Goal: Task Accomplishment & Management: Complete application form

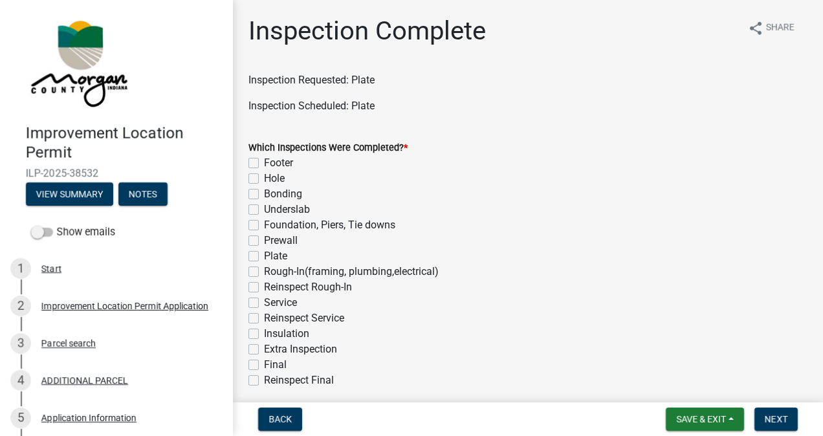
scroll to position [63, 0]
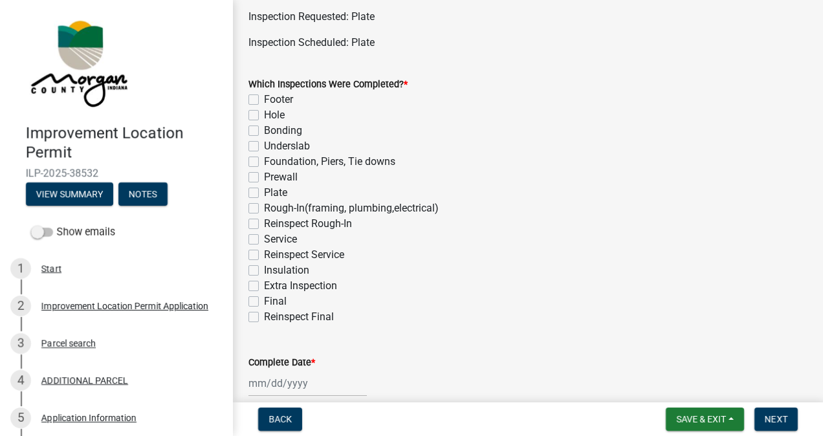
click at [264, 194] on label "Plate" at bounding box center [275, 193] width 23 height 16
click at [264, 194] on input "Plate" at bounding box center [268, 189] width 8 height 8
checkbox input "true"
checkbox input "false"
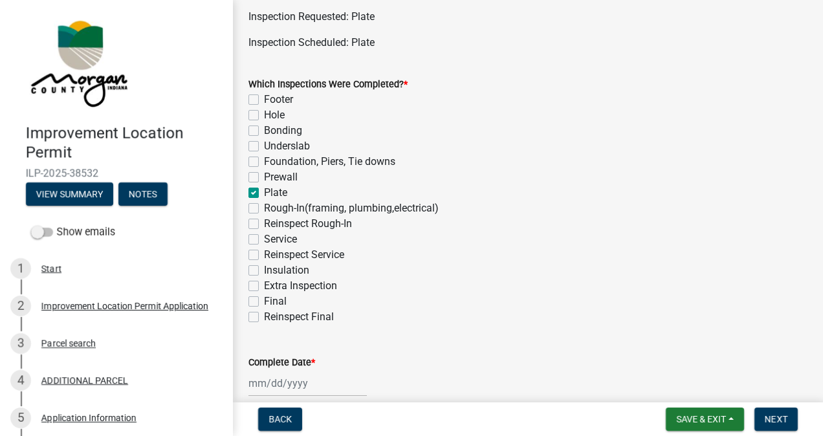
checkbox input "false"
checkbox input "true"
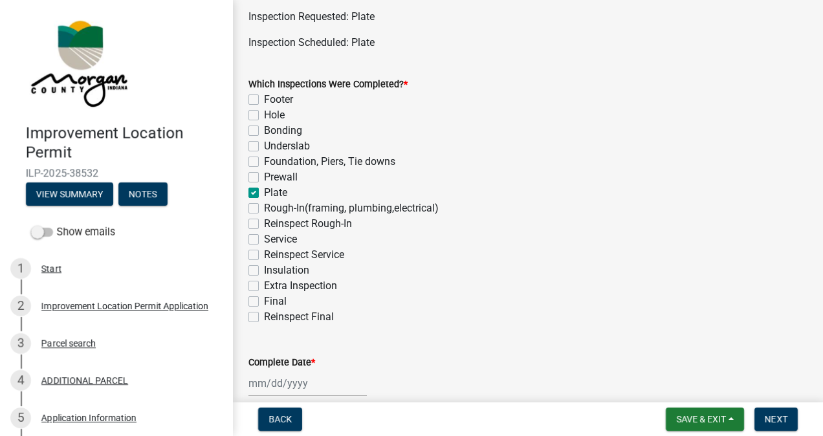
checkbox input "false"
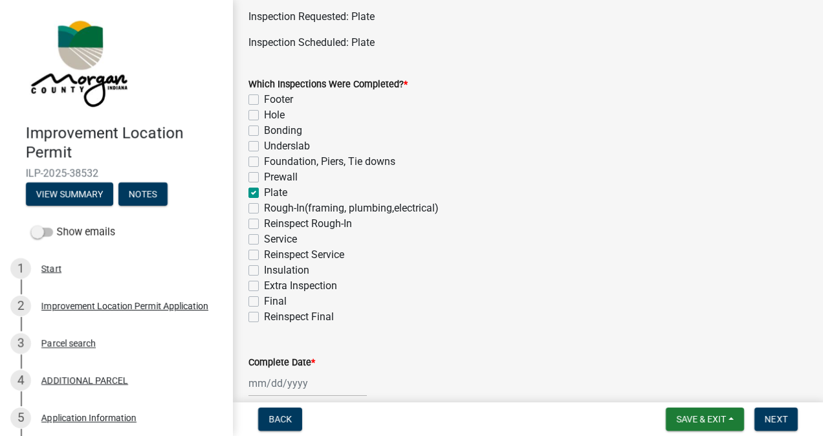
checkbox input "false"
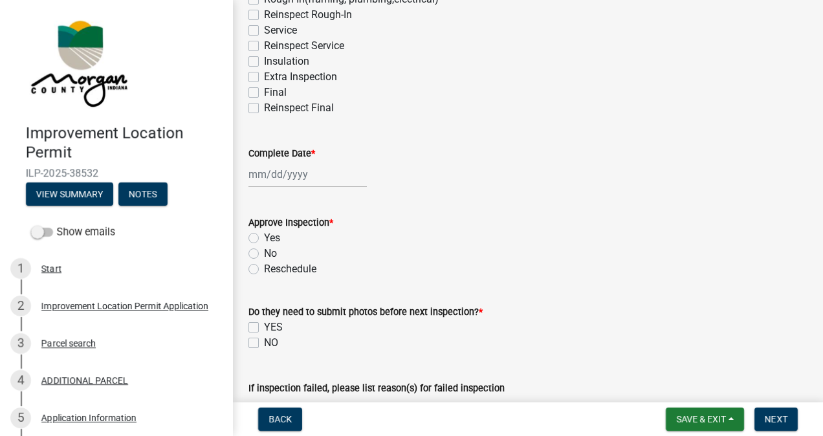
scroll to position [276, 0]
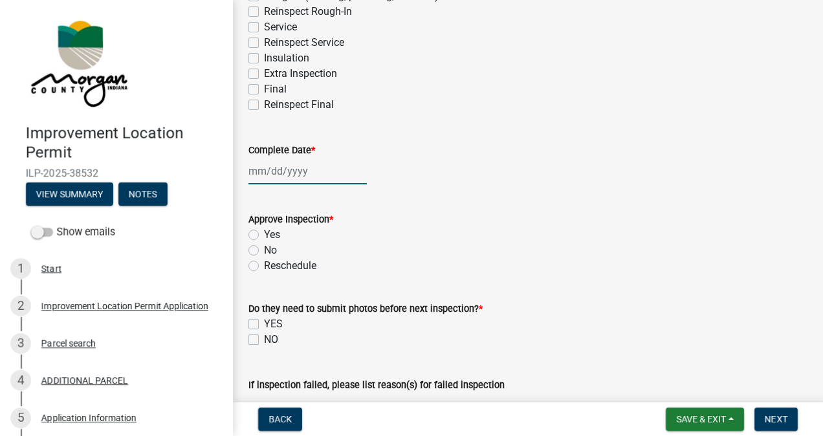
click at [293, 172] on div at bounding box center [308, 171] width 118 height 27
select select "10"
select select "2025"
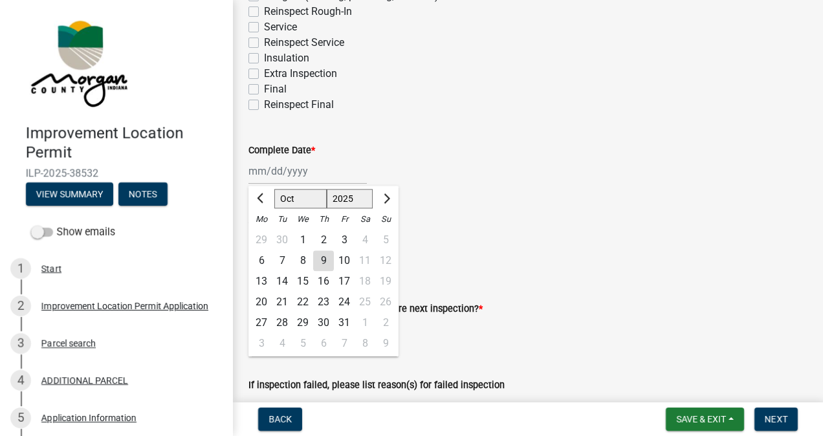
click at [323, 260] on div "9" at bounding box center [323, 261] width 21 height 21
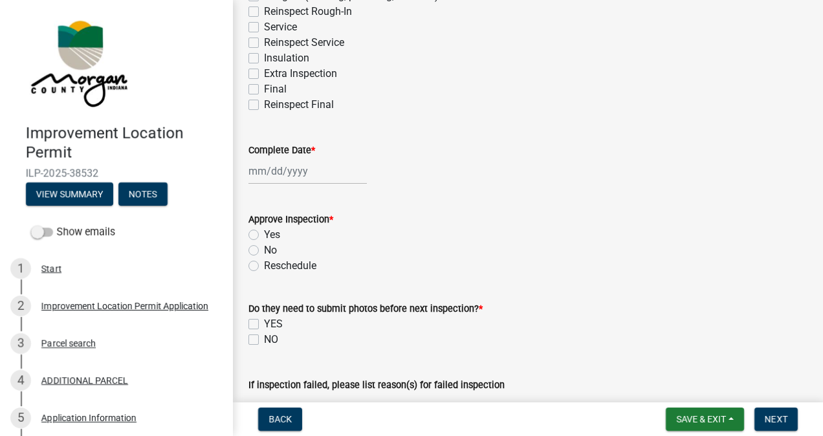
type input "[DATE]"
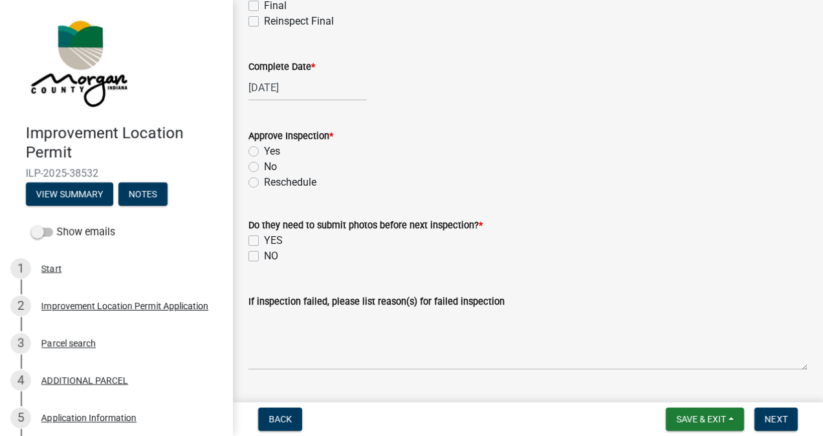
scroll to position [374, 0]
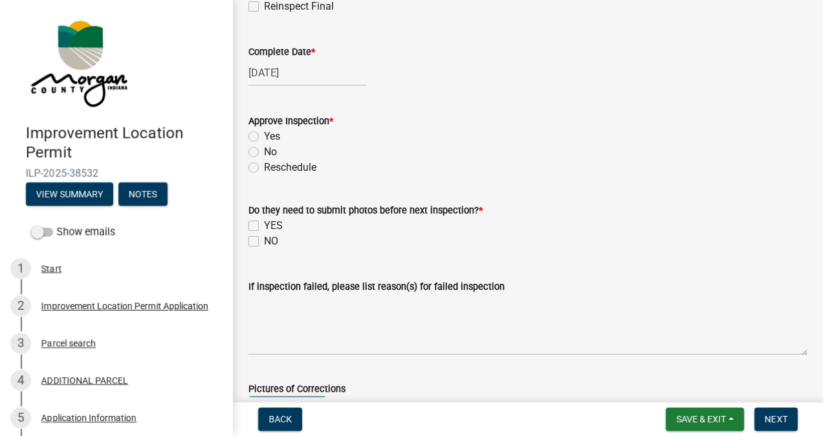
click at [264, 137] on label "Yes" at bounding box center [272, 137] width 16 height 16
click at [264, 137] on input "Yes" at bounding box center [268, 133] width 8 height 8
radio input "true"
click at [264, 242] on label "NO" at bounding box center [271, 242] width 14 height 16
click at [264, 242] on input "NO" at bounding box center [268, 238] width 8 height 8
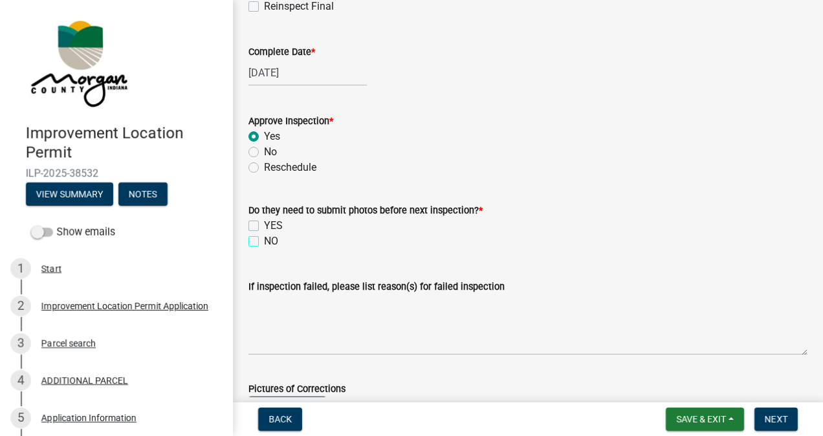
checkbox input "true"
checkbox input "false"
checkbox input "true"
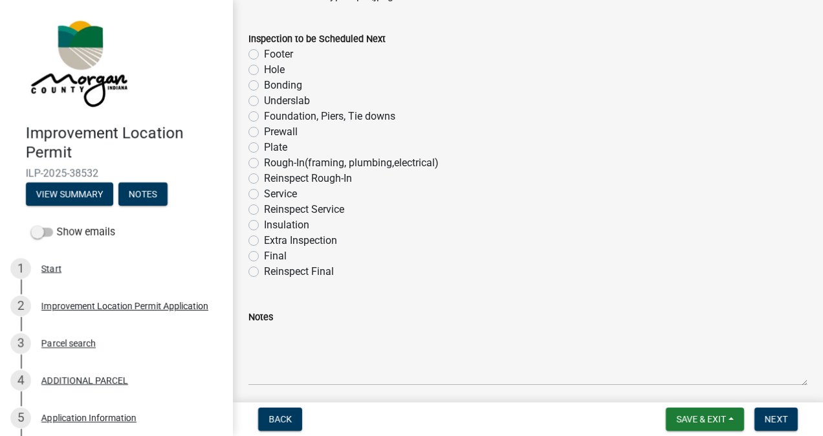
scroll to position [854, 0]
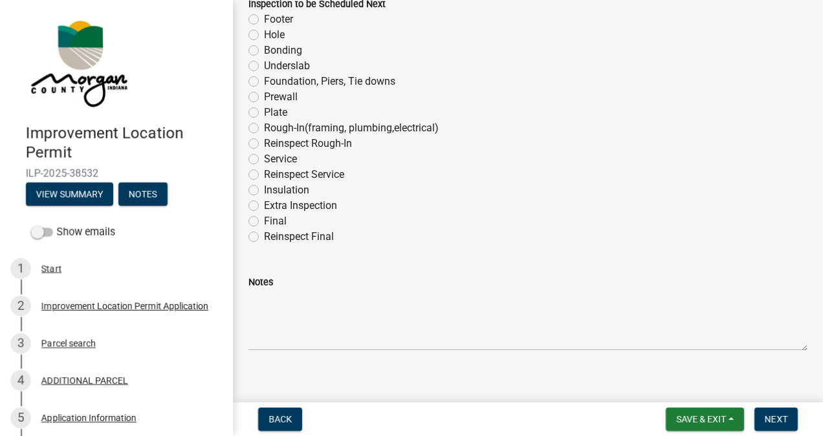
click at [264, 128] on label "Rough-In(framing, plumbing,electrical)" at bounding box center [351, 128] width 175 height 16
click at [264, 128] on input "Rough-In(framing, plumbing,electrical)" at bounding box center [268, 124] width 8 height 8
radio input "true"
click at [770, 421] on span "Next" at bounding box center [776, 419] width 23 height 10
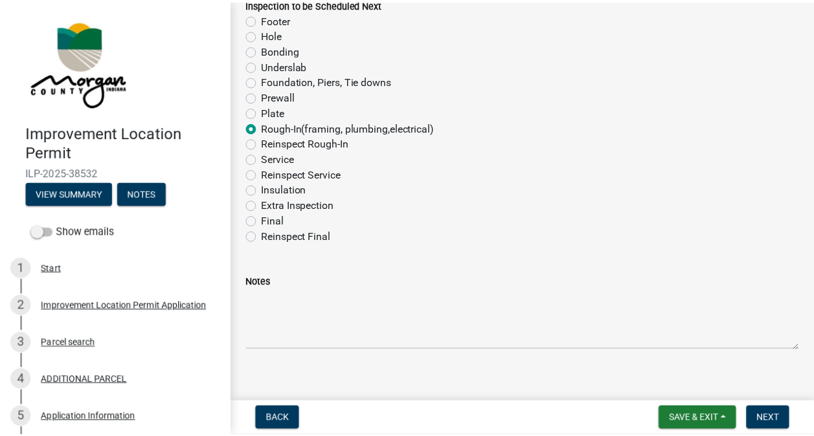
scroll to position [0, 0]
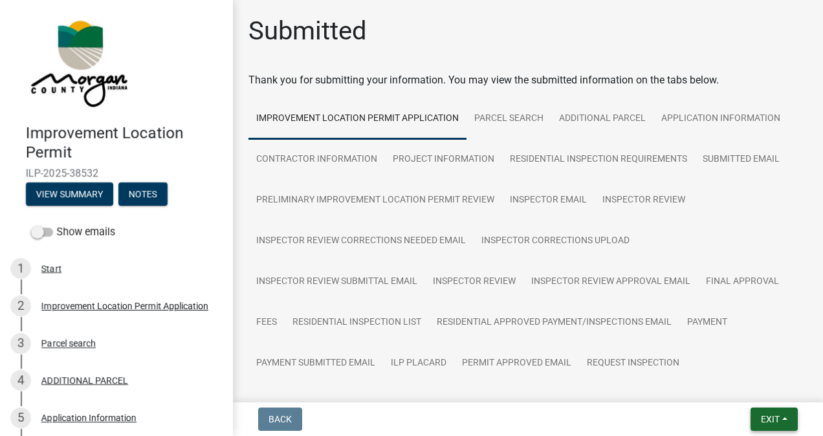
click at [764, 418] on span "Exit" at bounding box center [770, 419] width 19 height 10
click at [744, 388] on button "Save & Exit" at bounding box center [747, 385] width 104 height 31
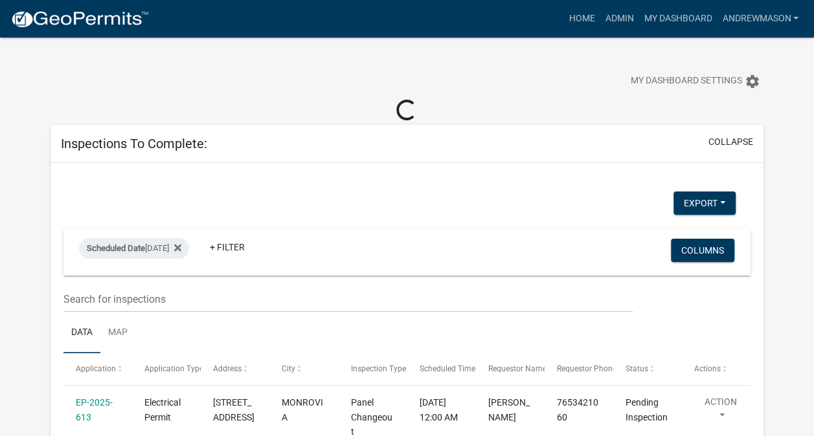
select select "3: 100"
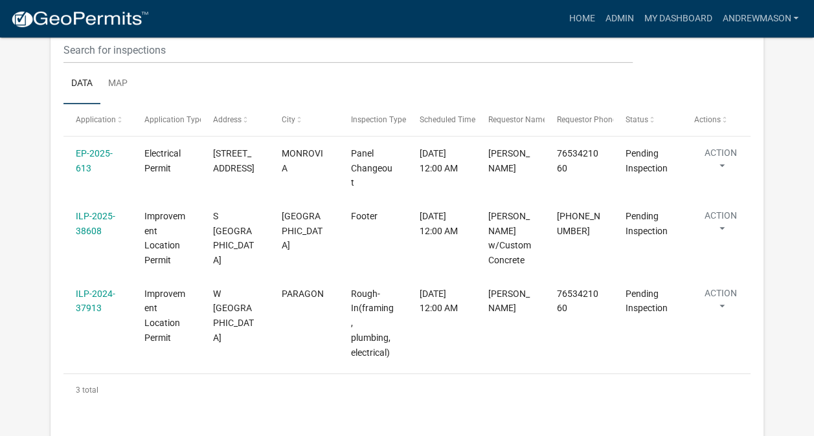
scroll to position [227, 0]
click at [104, 216] on link "ILP-2025-38608" at bounding box center [95, 222] width 39 height 25
